Goal: Participate in discussion: Engage in conversation with other users on a specific topic

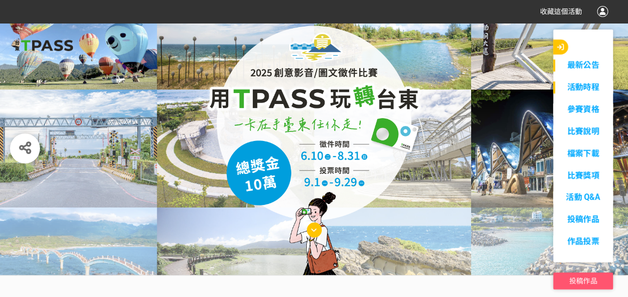
click at [583, 88] on link "活動時程" at bounding box center [583, 87] width 60 height 12
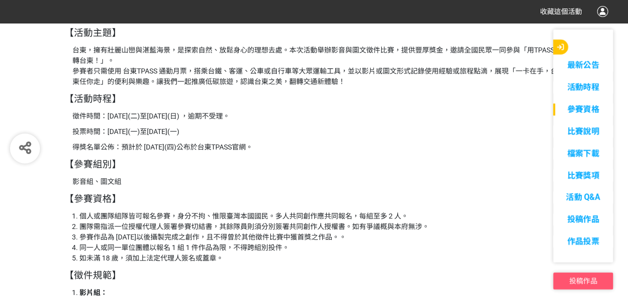
scroll to position [1097, 0]
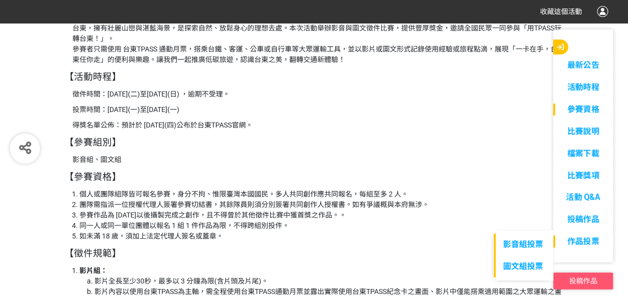
click at [592, 238] on span "作品投票" at bounding box center [583, 240] width 32 height 9
click at [532, 268] on link "圖文組投票" at bounding box center [522, 266] width 59 height 22
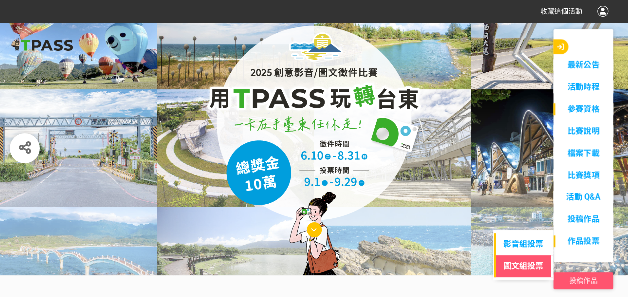
select select "13139"
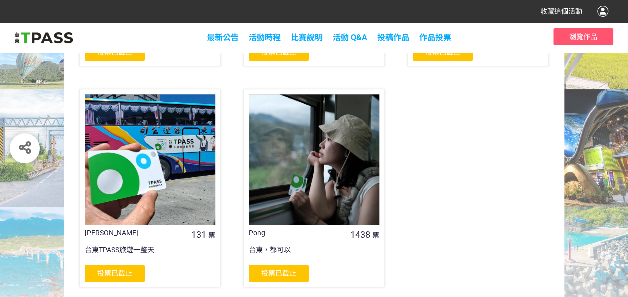
scroll to position [652, 0]
